Goal: Information Seeking & Learning: Stay updated

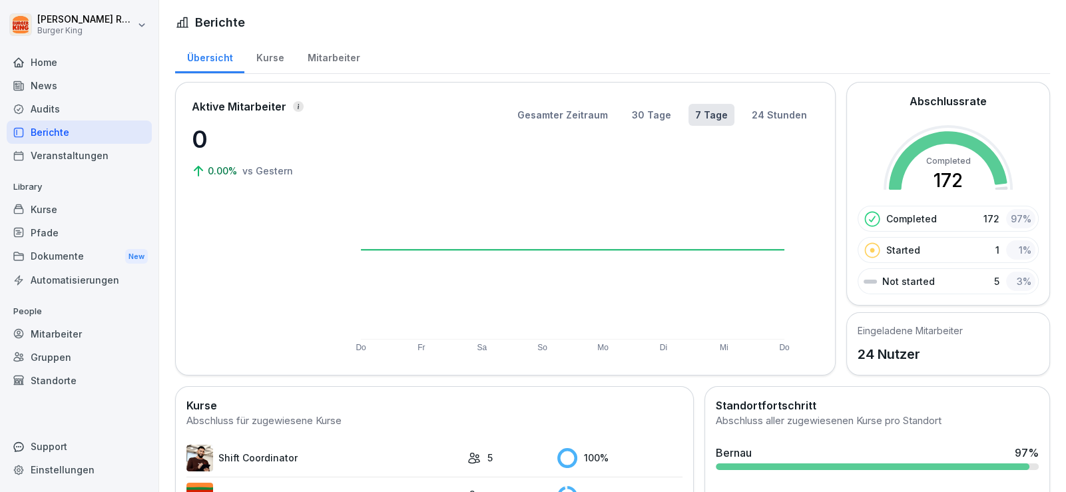
click at [270, 150] on p "0" at bounding box center [258, 139] width 133 height 36
click at [63, 75] on div "News" at bounding box center [79, 85] width 145 height 23
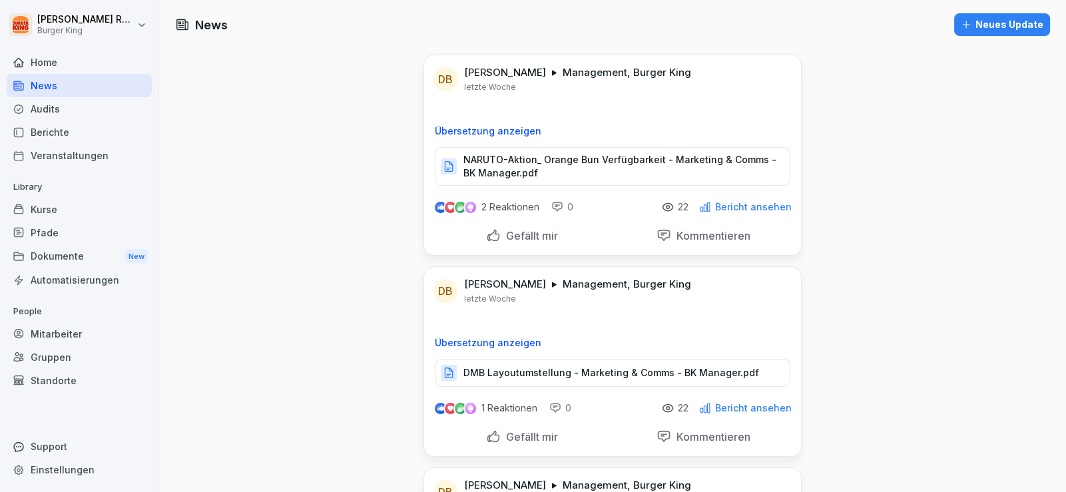
click at [477, 370] on p "DMB Layoutumstellung - Marketing & Comms - BK Manager.pdf" at bounding box center [611, 372] width 296 height 13
click at [57, 95] on div "News" at bounding box center [79, 85] width 145 height 23
click at [69, 76] on div "News" at bounding box center [79, 85] width 145 height 23
click at [57, 84] on div "News" at bounding box center [79, 85] width 145 height 23
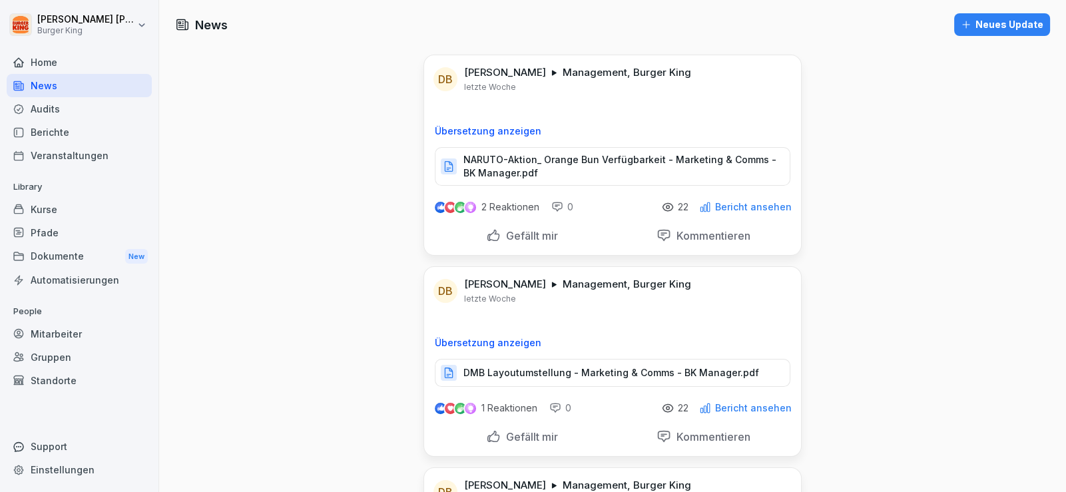
click at [65, 111] on div "Audits" at bounding box center [79, 108] width 145 height 23
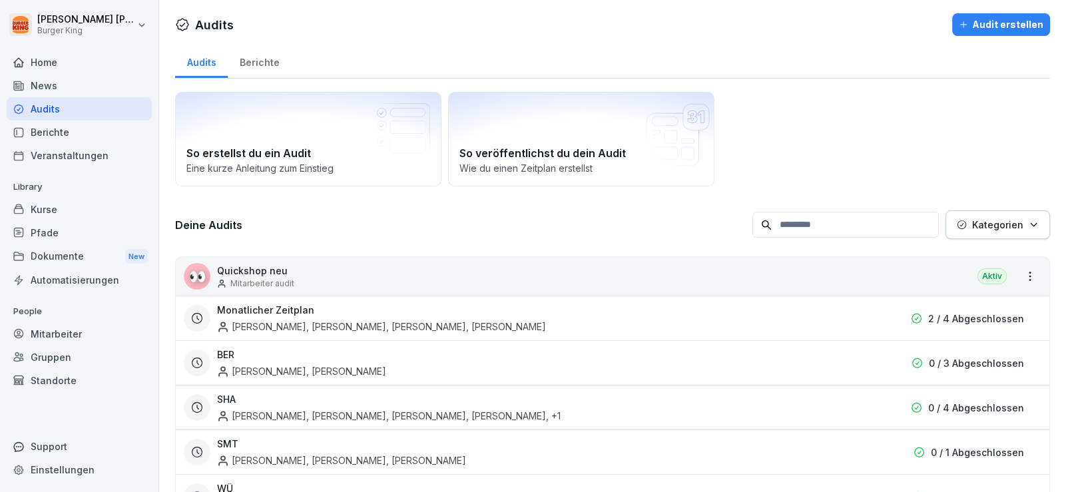
click at [55, 130] on div "Berichte" at bounding box center [79, 132] width 145 height 23
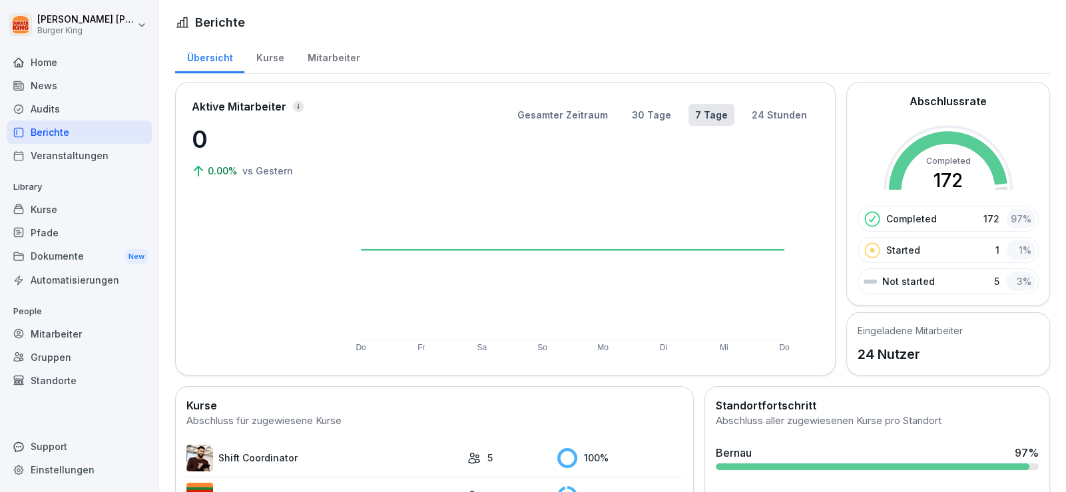
click at [326, 53] on div "Mitarbeiter" at bounding box center [334, 56] width 76 height 34
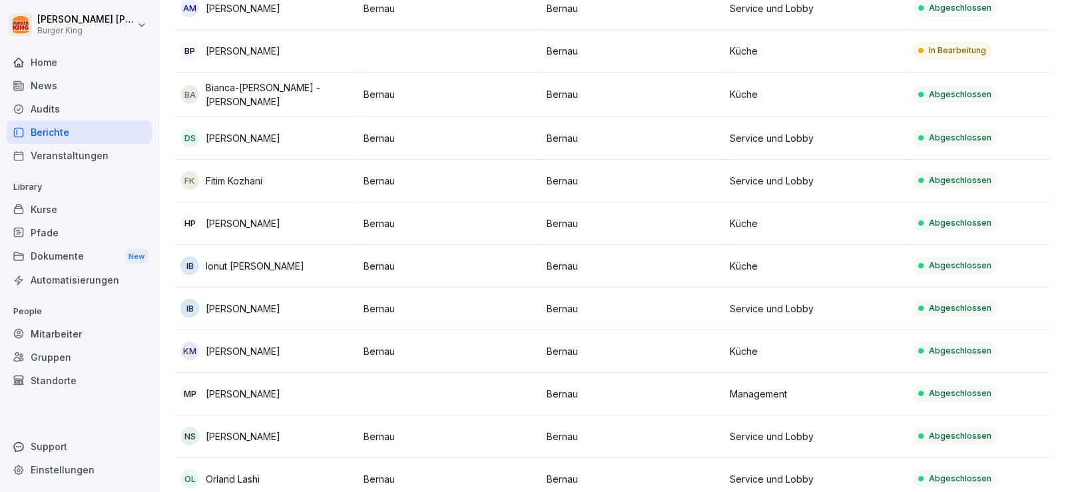
scroll to position [332, 0]
click at [293, 40] on div "BP Balaji Pedada" at bounding box center [266, 49] width 172 height 19
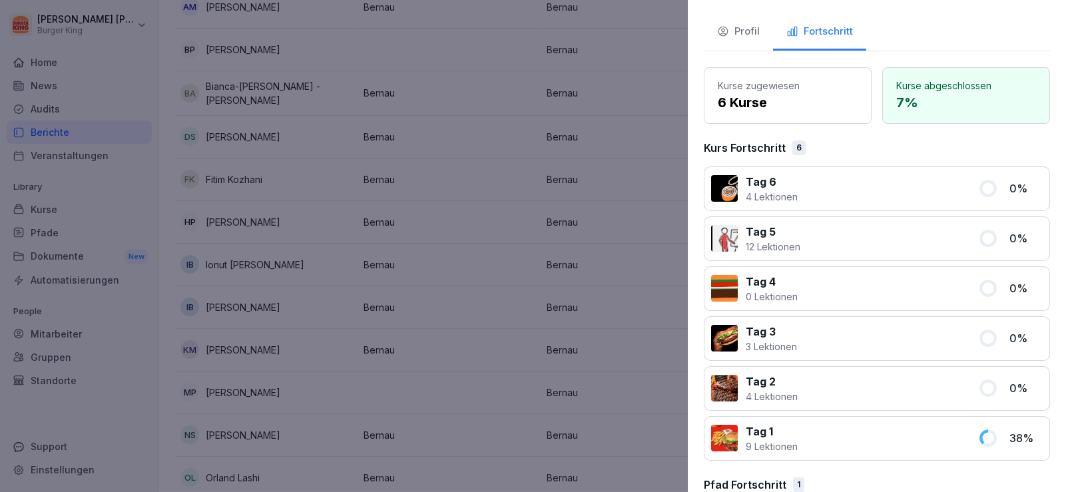
scroll to position [131, 0]
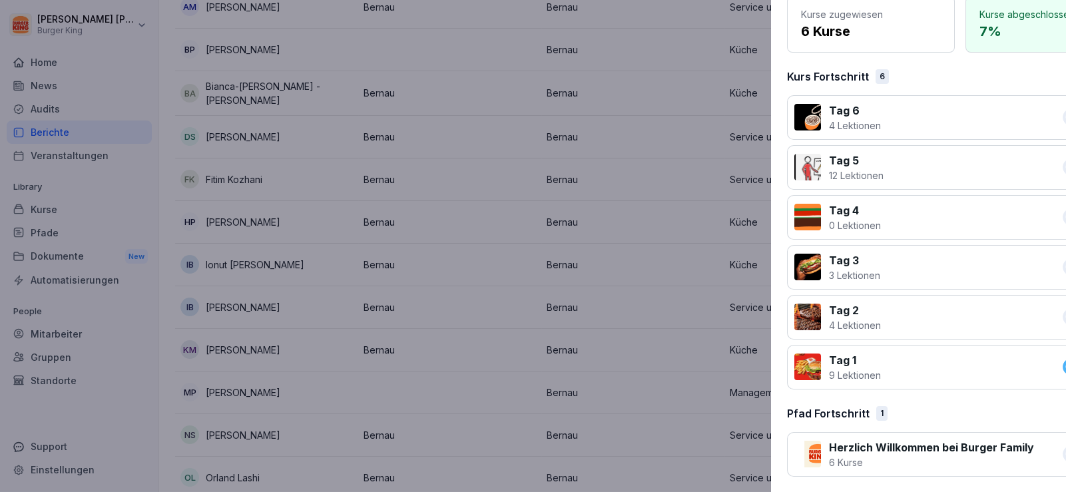
click at [150, 10] on div at bounding box center [533, 246] width 1066 height 492
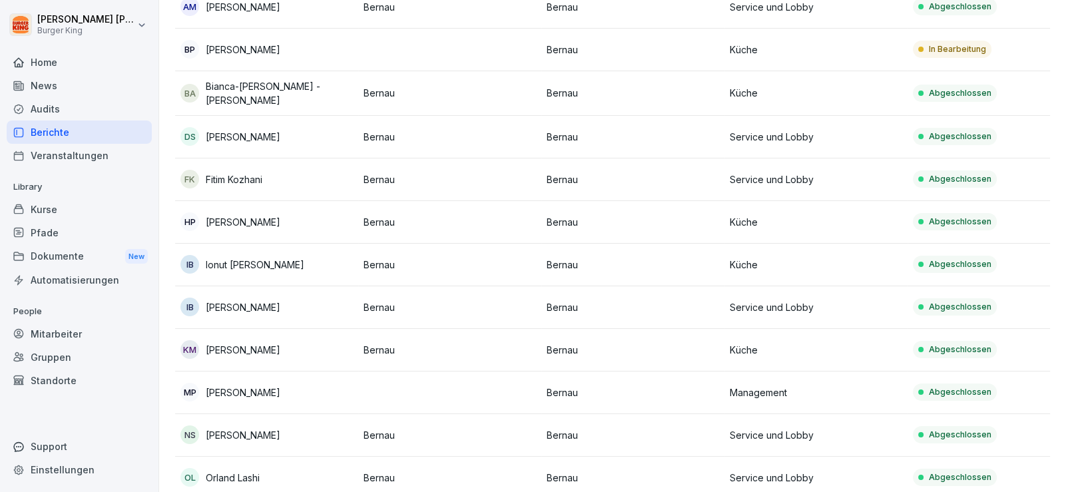
drag, startPoint x: 67, startPoint y: 49, endPoint x: 79, endPoint y: 53, distance: 12.4
click at [73, 51] on div "Home News Audits Berichte Veranstaltungen Library Kurse Pfade Dokumente New Aut…" at bounding box center [79, 264] width 145 height 443
click at [89, 65] on div "Home" at bounding box center [79, 62] width 145 height 23
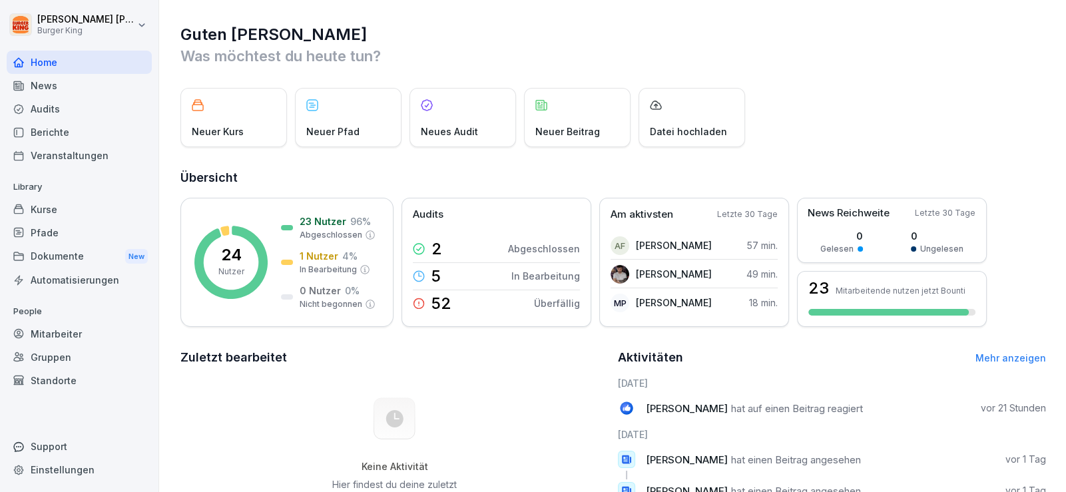
click at [79, 62] on div "Home" at bounding box center [79, 62] width 145 height 23
click at [57, 91] on div "News" at bounding box center [79, 85] width 145 height 23
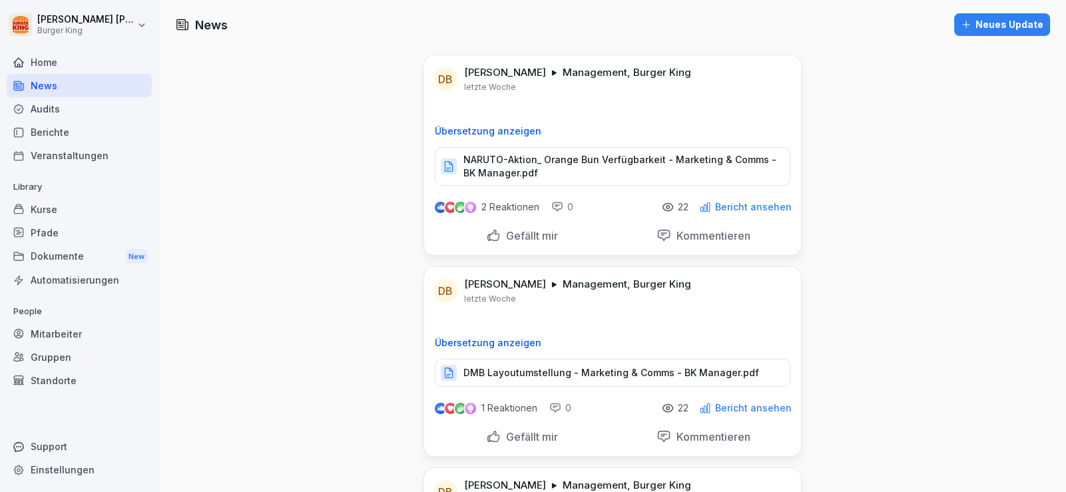
click at [54, 113] on div "Audits" at bounding box center [79, 108] width 145 height 23
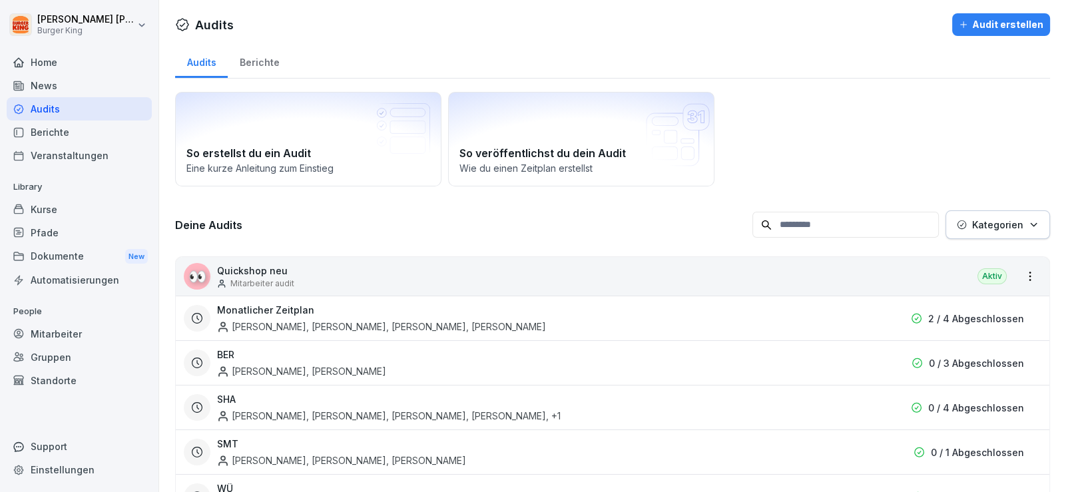
click at [57, 87] on div "News" at bounding box center [79, 85] width 145 height 23
